Goal: Find specific page/section: Find specific page/section

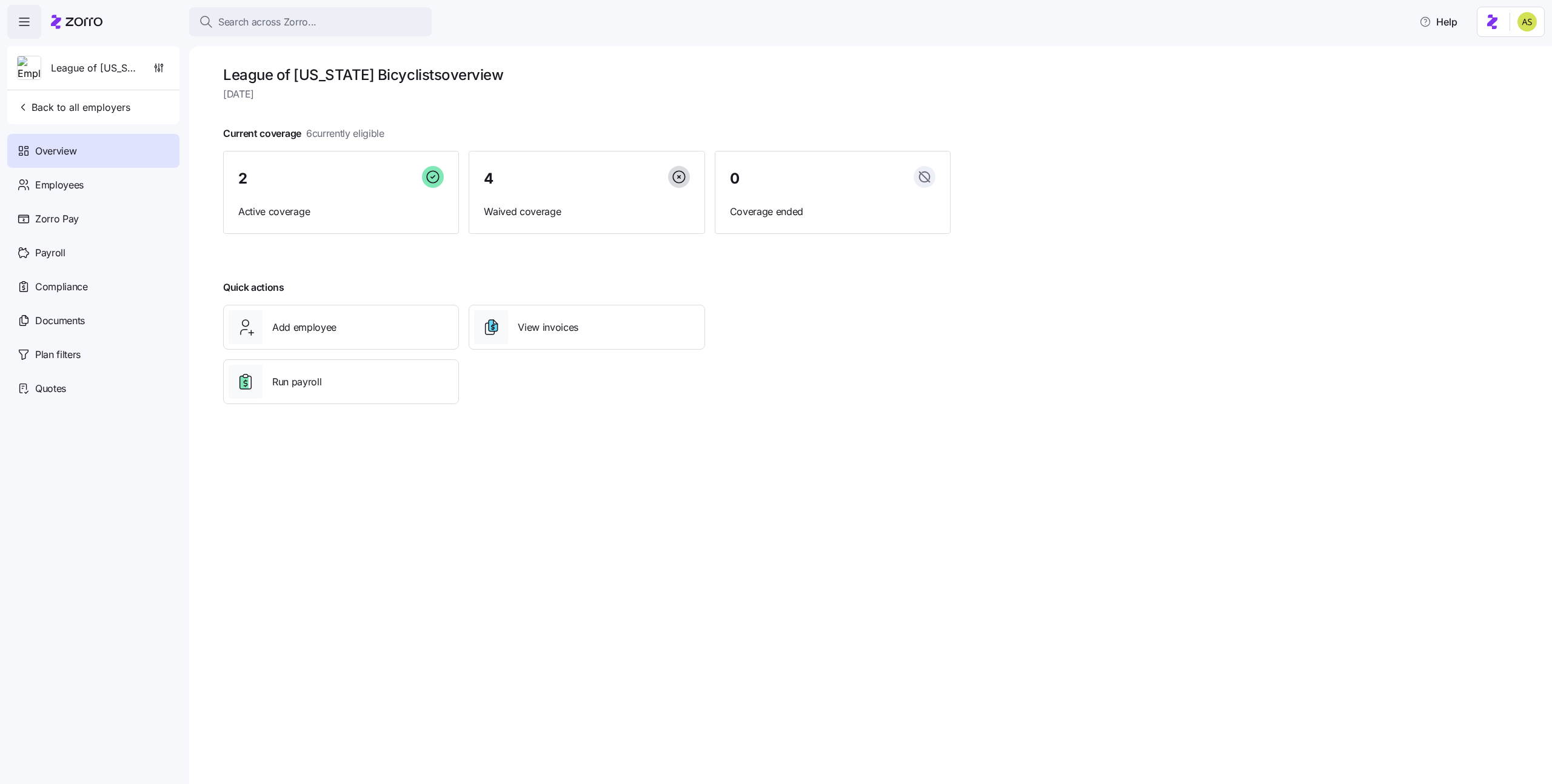
click at [242, 69] on h1 "League of [US_STATE] Bicyclists overview" at bounding box center [587, 74] width 727 height 19
click at [292, 17] on span "Search across Zorro..." at bounding box center [267, 22] width 98 height 15
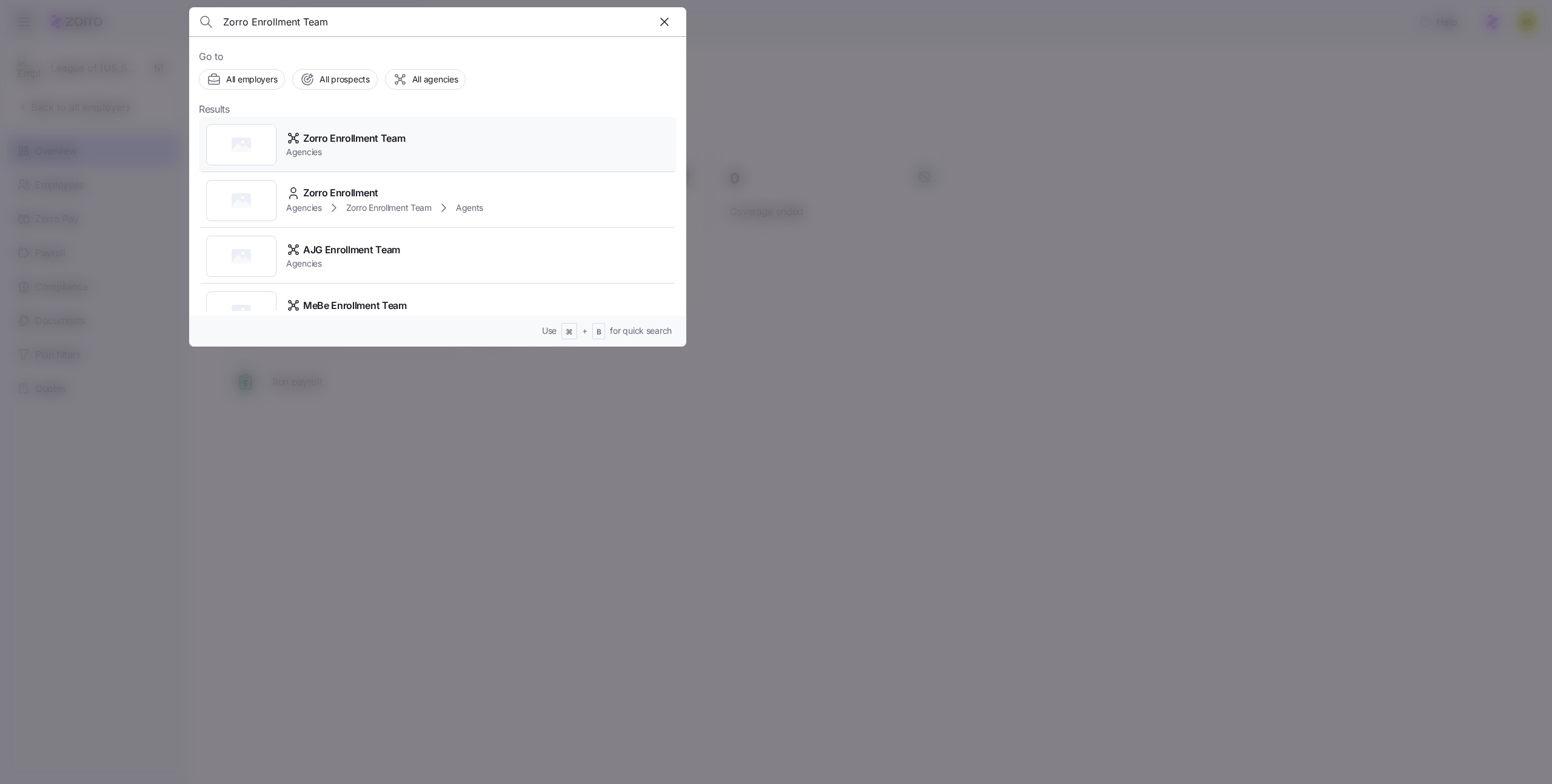
type input "Zorro Enrollment Team"
click at [349, 136] on span "Zorro Enrollment Team" at bounding box center [354, 139] width 102 height 15
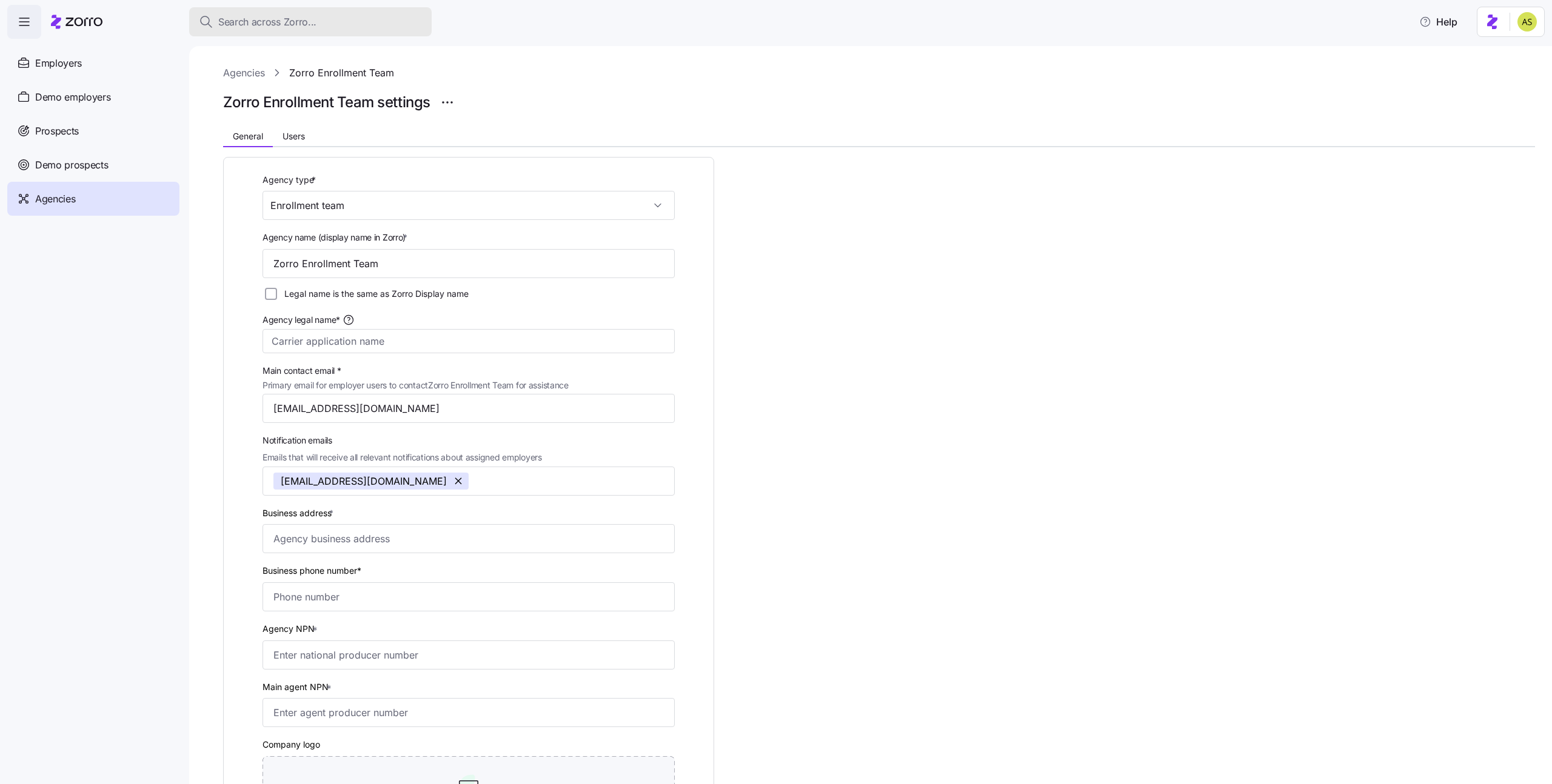
click at [334, 32] on button "Search across Zorro..." at bounding box center [310, 22] width 242 height 29
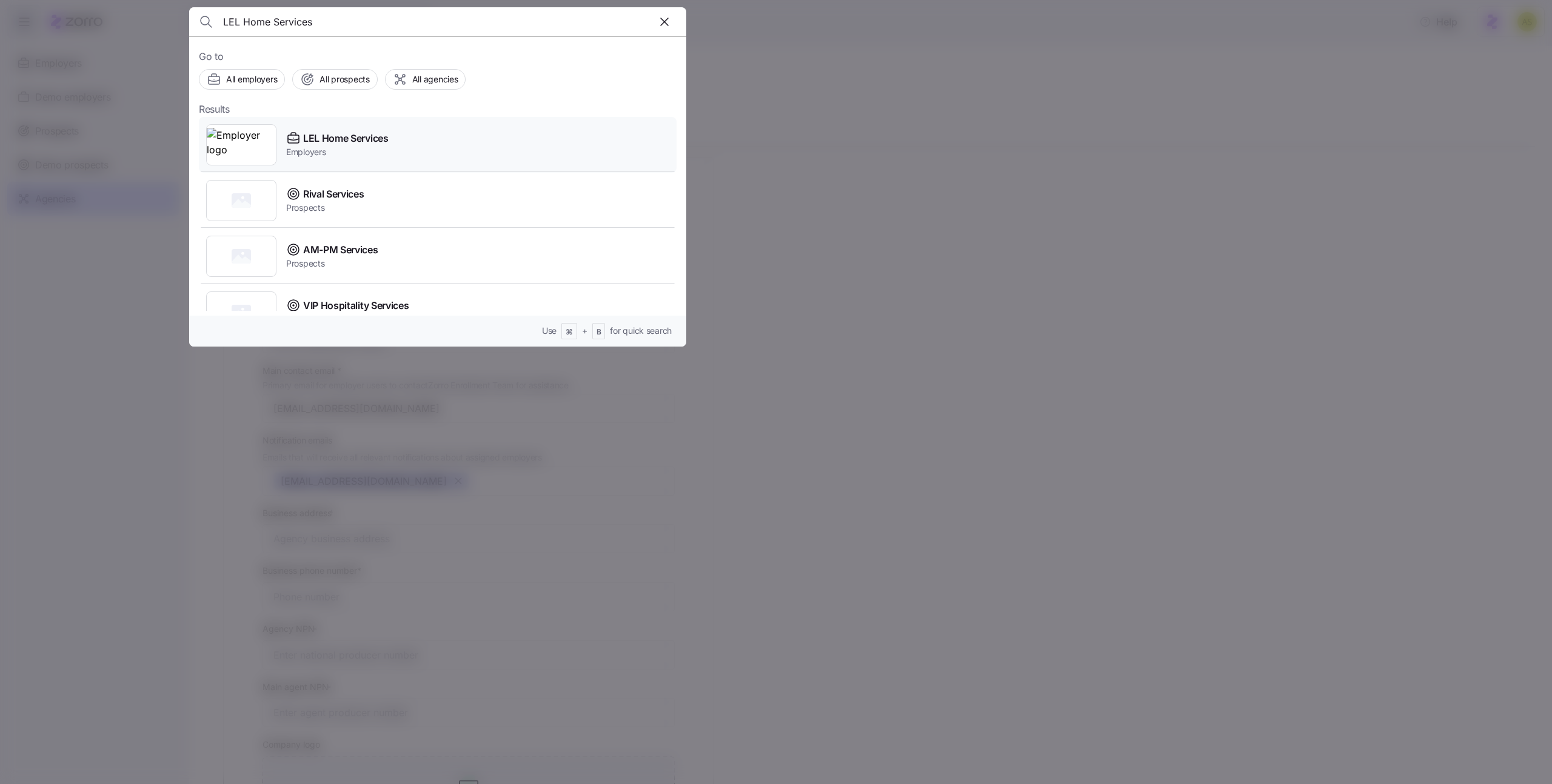
type input "LEL Home Services"
click at [363, 148] on span "Employers" at bounding box center [337, 152] width 103 height 12
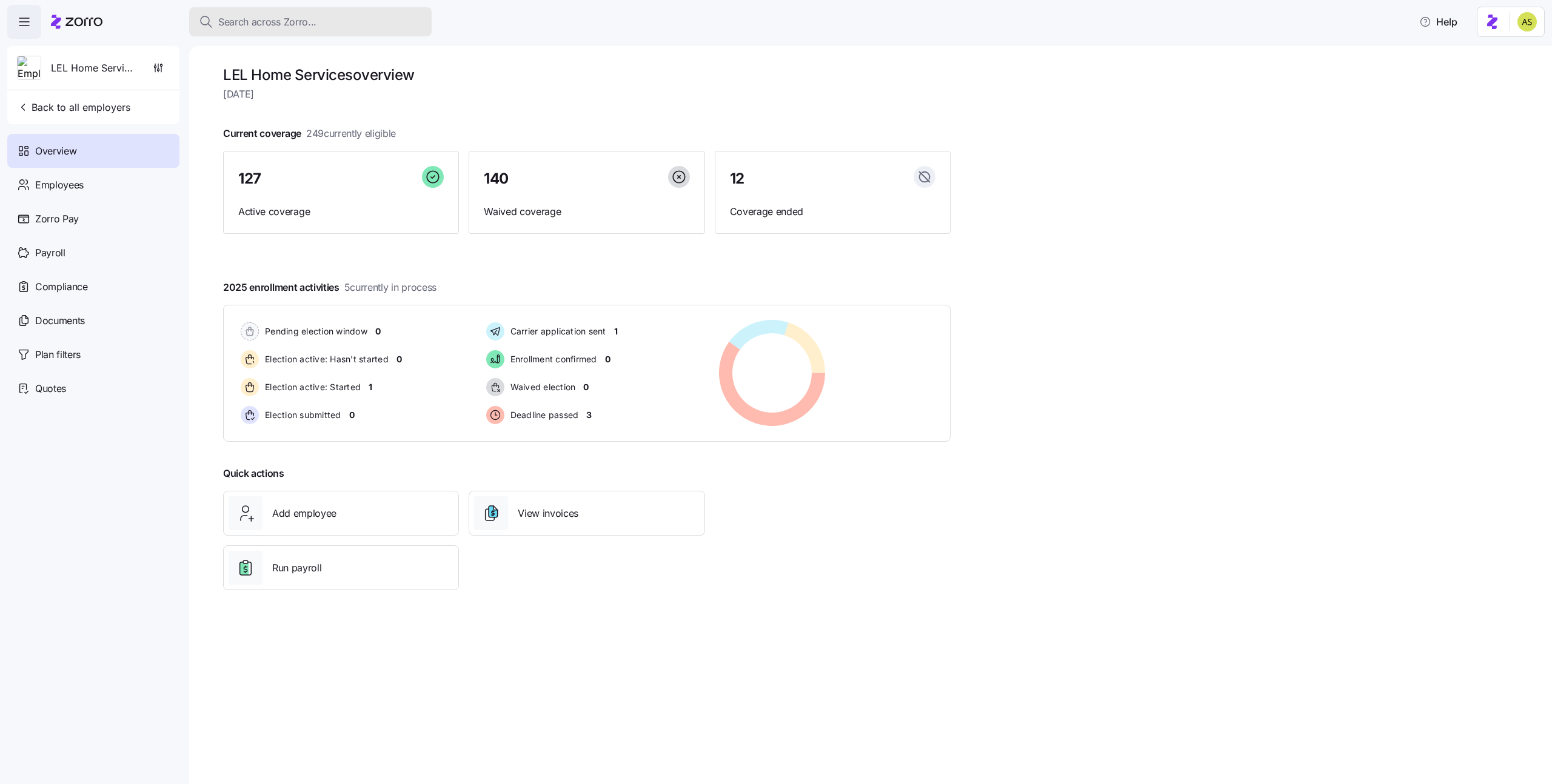
click at [239, 23] on span "Search across Zorro..." at bounding box center [267, 22] width 98 height 15
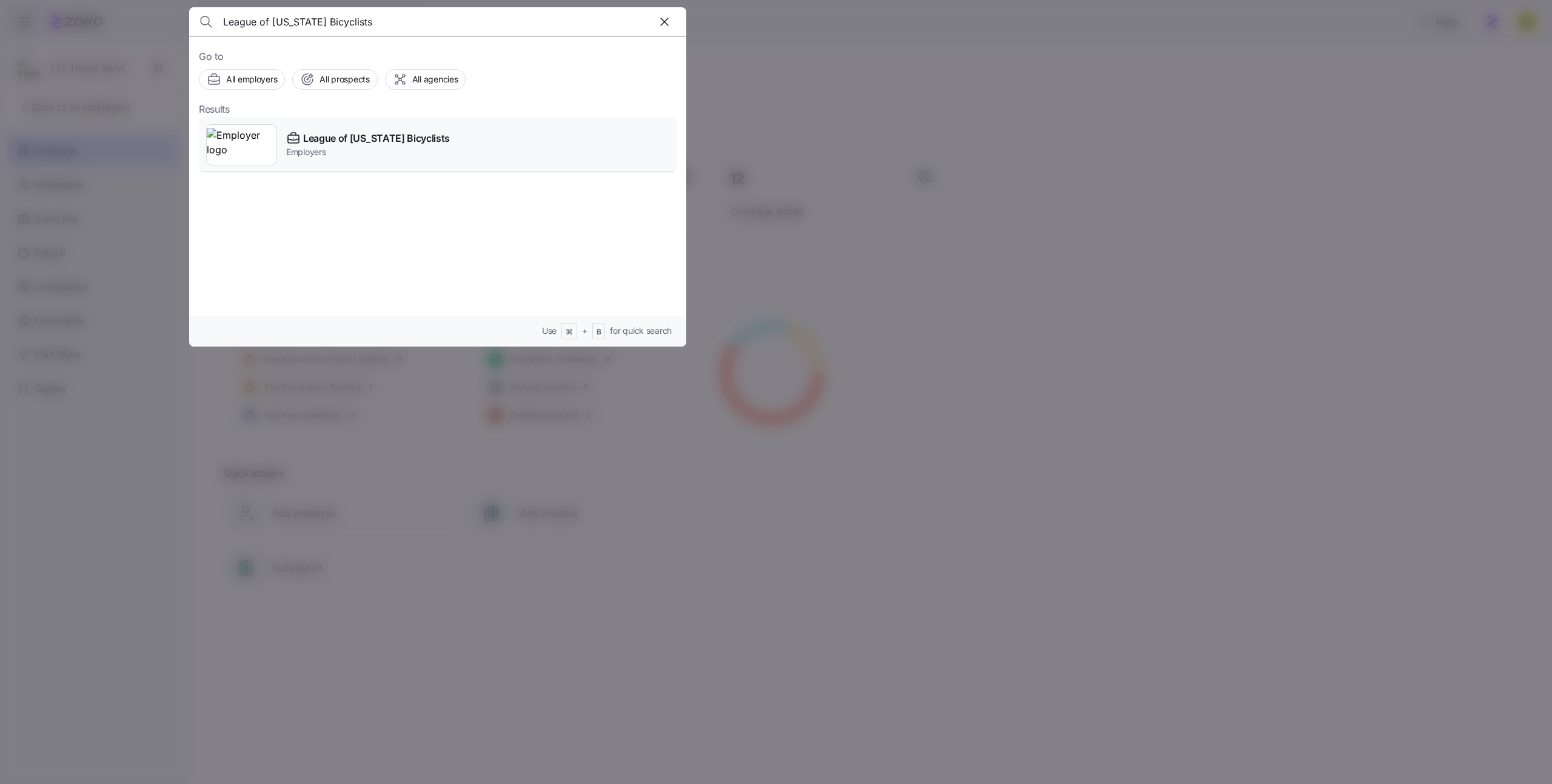
type input "League of [US_STATE] Bicyclists"
click at [349, 142] on span "League of [US_STATE] Bicyclists" at bounding box center [376, 139] width 147 height 15
